Goal: Feedback & Contribution: Submit feedback/report problem

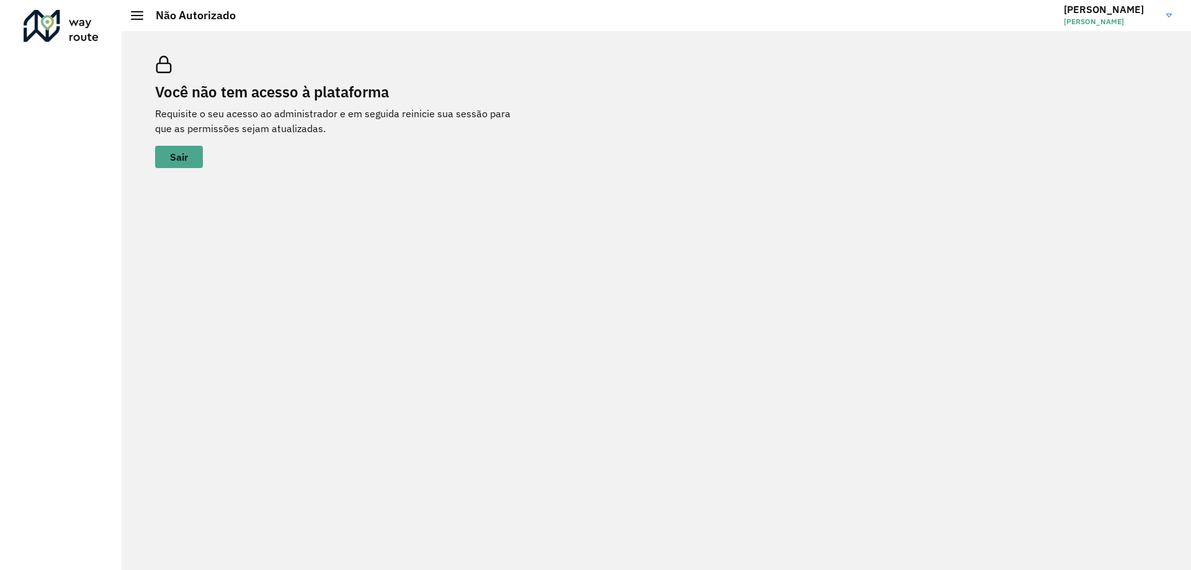
click at [1090, 12] on h3 "[PERSON_NAME]" at bounding box center [1110, 10] width 93 height 12
click at [1110, 58] on link "Encerrar sessão" at bounding box center [1120, 62] width 109 height 38
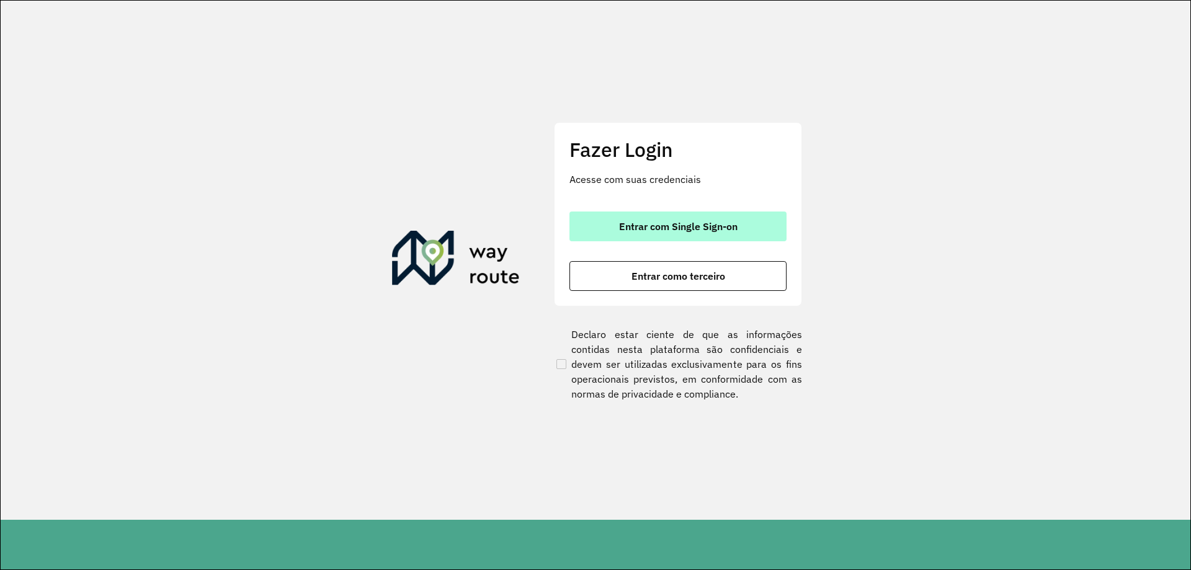
click at [621, 225] on span "Entrar com Single Sign-on" at bounding box center [678, 226] width 118 height 10
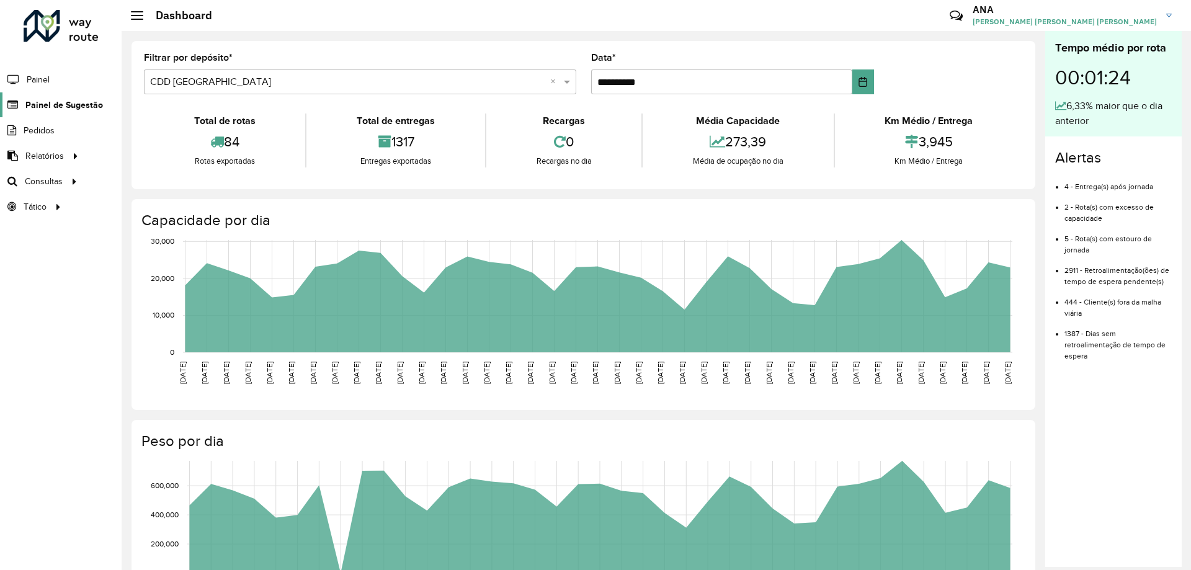
click at [81, 112] on link "Painel de Sugestão" at bounding box center [51, 104] width 103 height 25
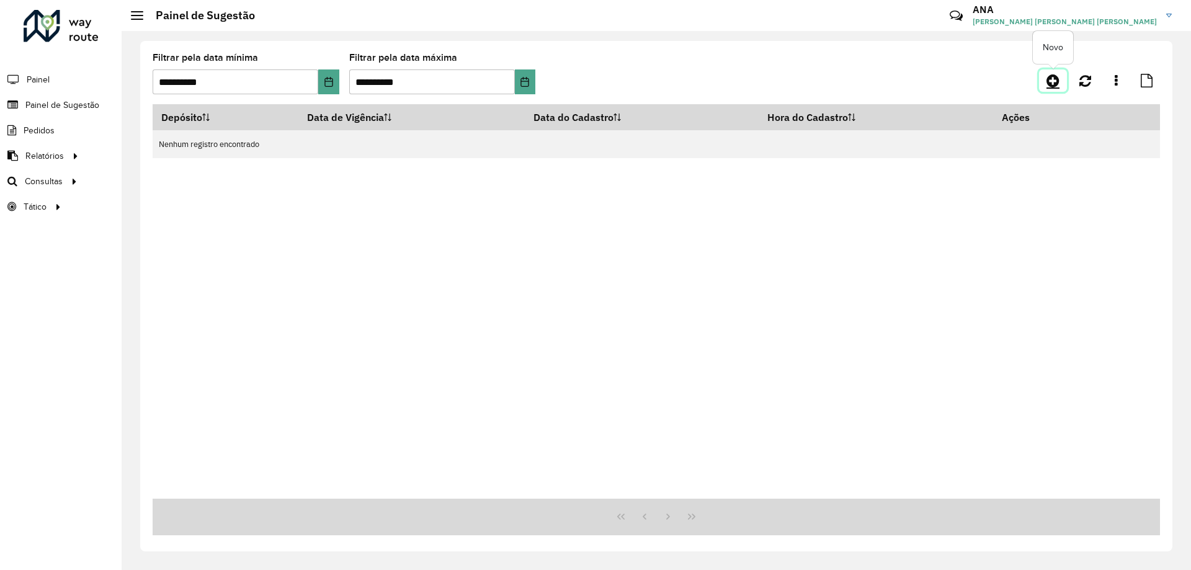
click at [1049, 74] on icon at bounding box center [1052, 80] width 13 height 15
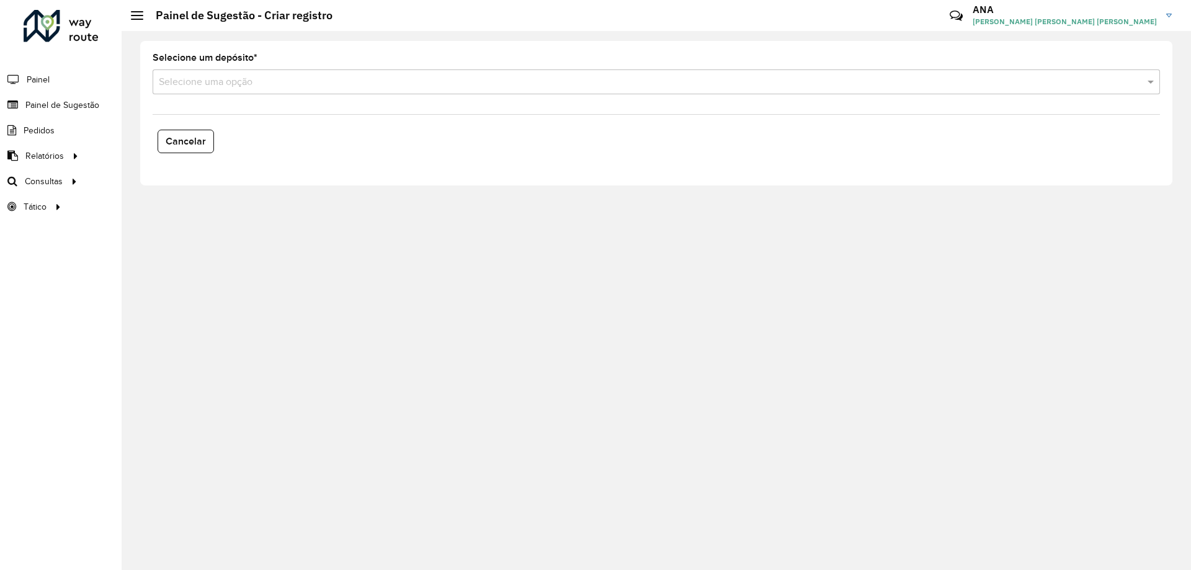
click at [318, 80] on input "text" at bounding box center [644, 82] width 970 height 15
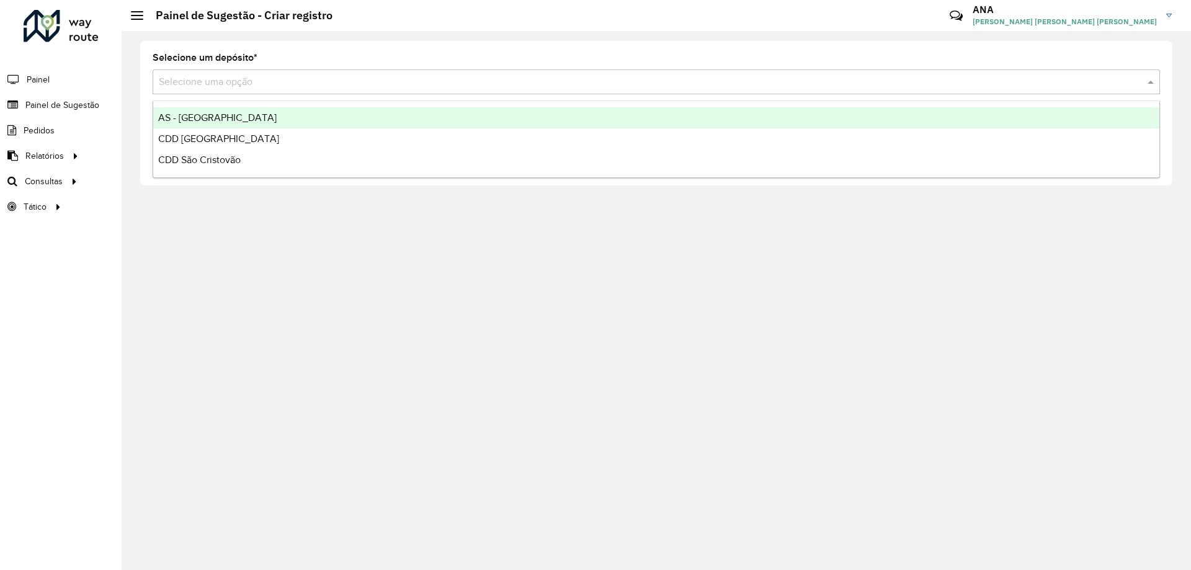
click at [191, 117] on span "AS - Rio de Janeiro" at bounding box center [217, 117] width 118 height 11
